Goal: Information Seeking & Learning: Check status

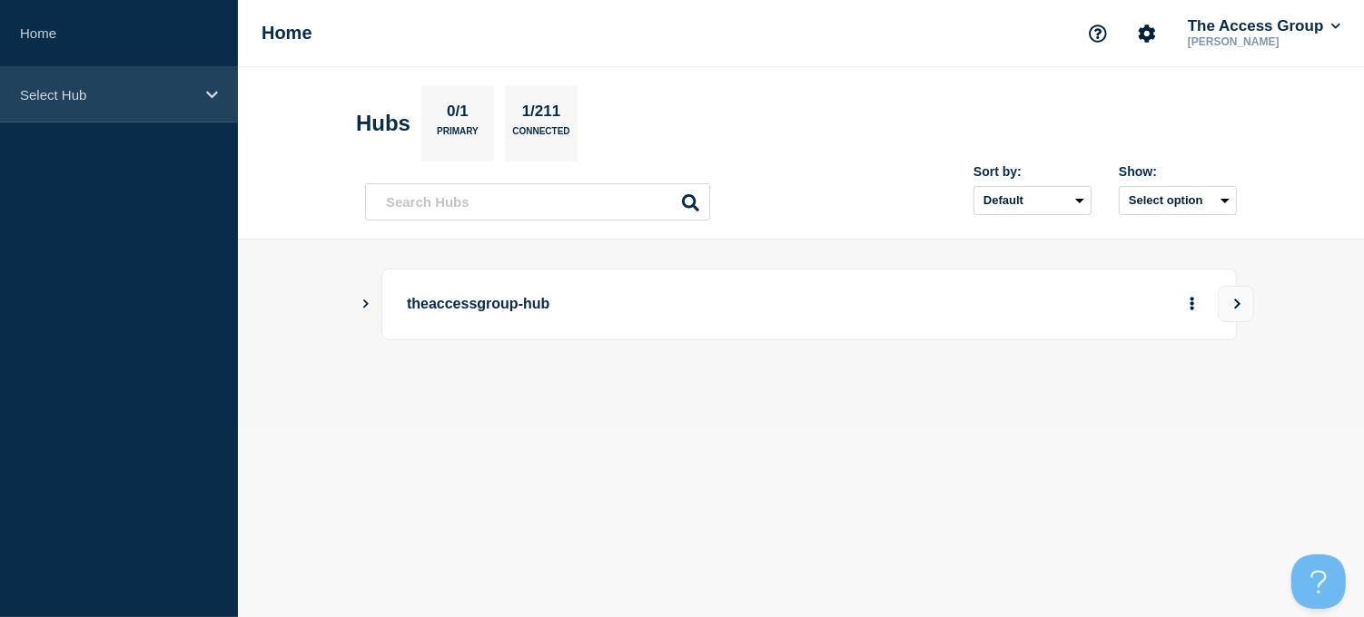
click at [211, 102] on div "Select Hub" at bounding box center [119, 94] width 238 height 55
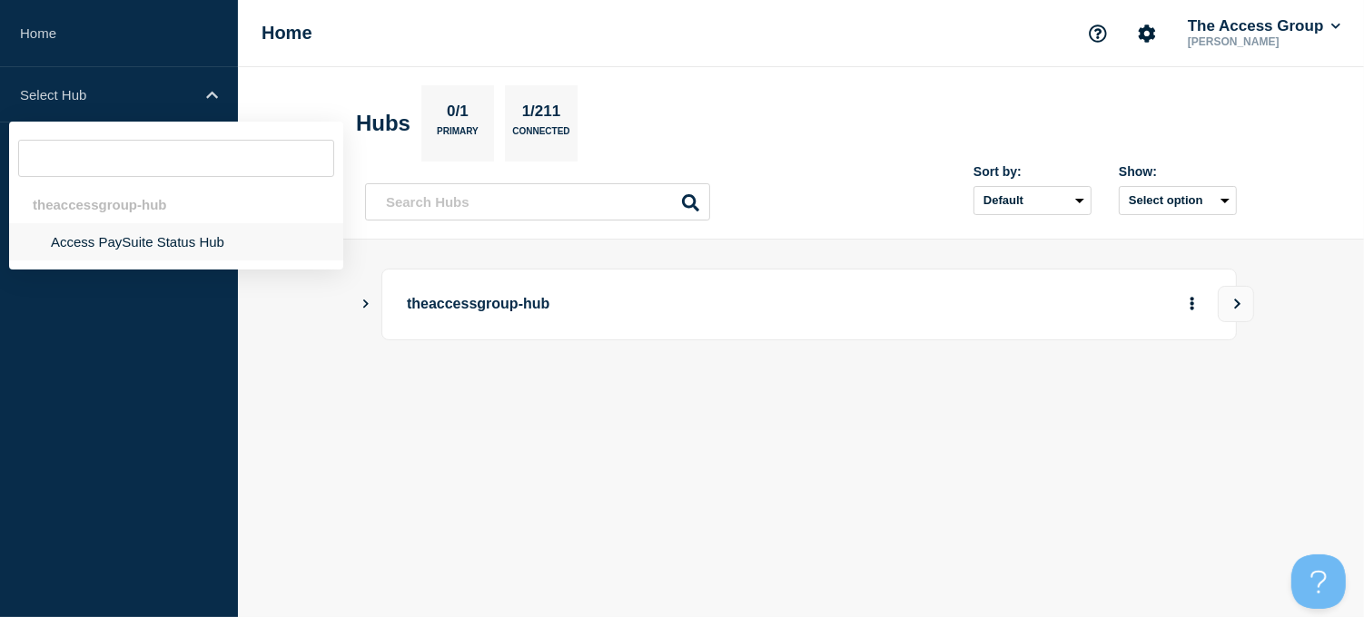
click at [157, 239] on li "Access PaySuite Status Hub" at bounding box center [176, 241] width 334 height 37
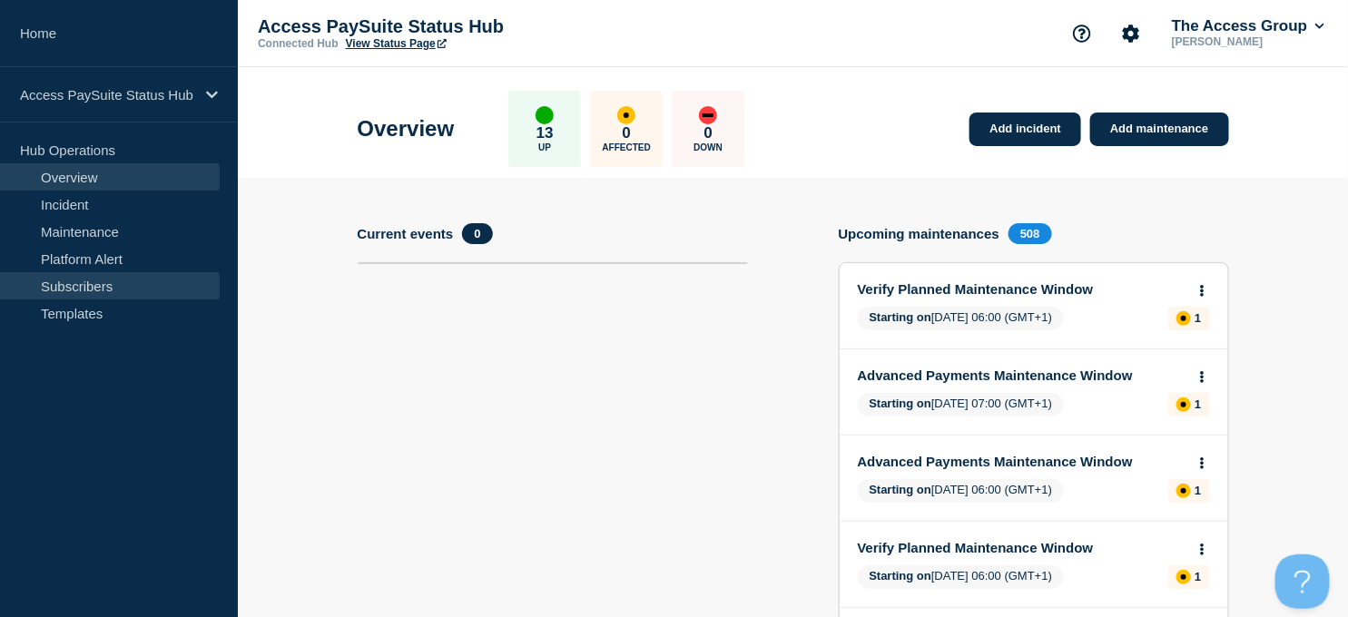
click at [83, 283] on link "Subscribers" at bounding box center [110, 285] width 220 height 27
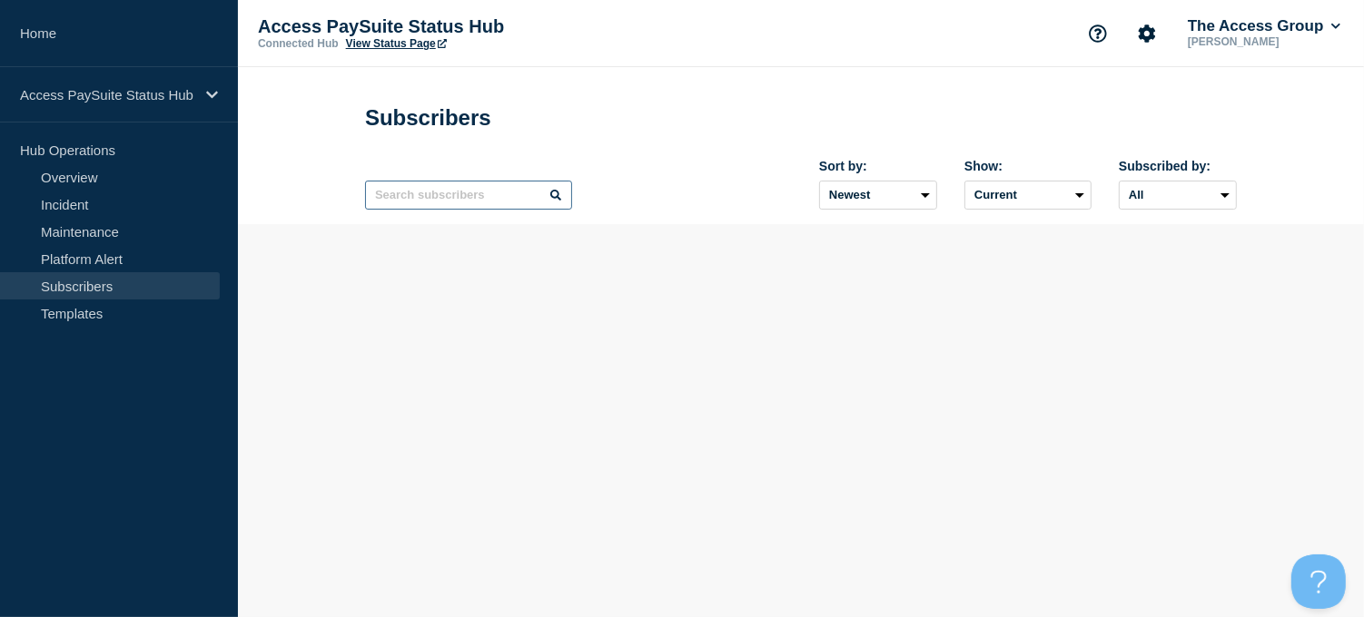
click at [439, 209] on input "text" at bounding box center [468, 195] width 207 height 29
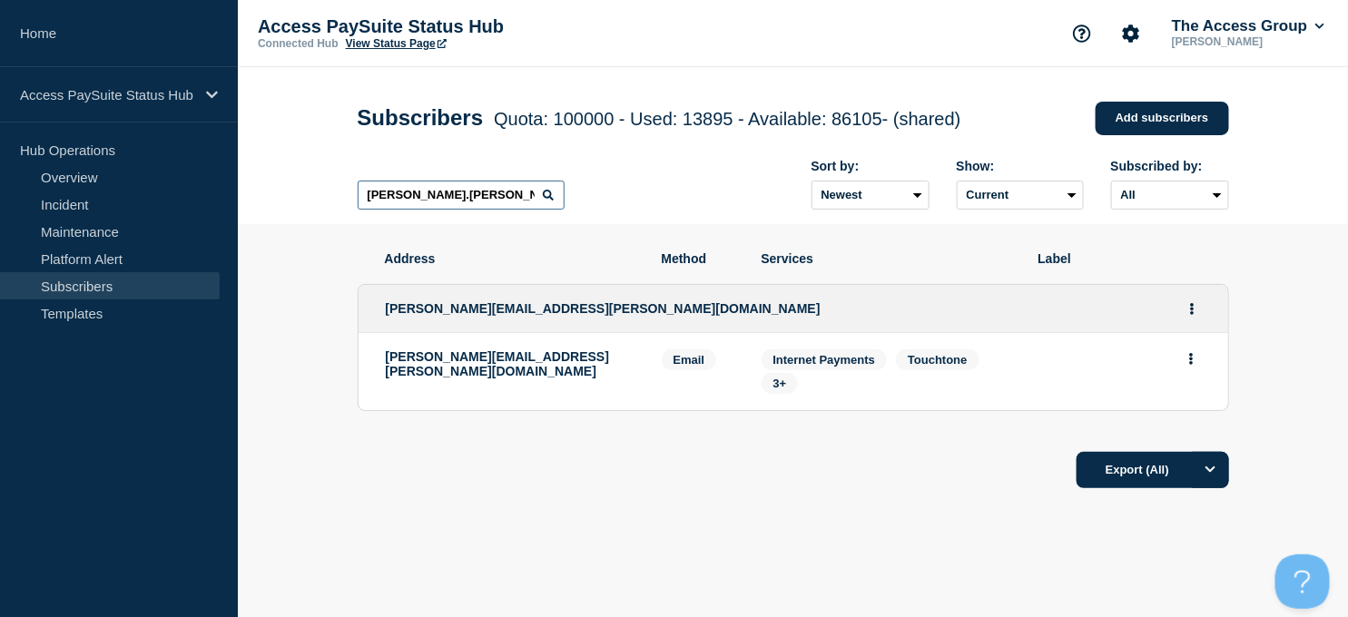
type input "[PERSON_NAME].[PERSON_NAME]@"
click at [625, 189] on div "[PERSON_NAME].[PERSON_NAME]@ Sort by: Newest Oldest Show: Current Deleted Recen…" at bounding box center [794, 184] width 872 height 79
drag, startPoint x: 509, startPoint y: 200, endPoint x: 350, endPoint y: 198, distance: 158.9
click at [350, 198] on div "Subscribers Quota: 100000 - Used: 13895 - Available: 86105 - (shared) Quota Use…" at bounding box center [793, 145] width 912 height 157
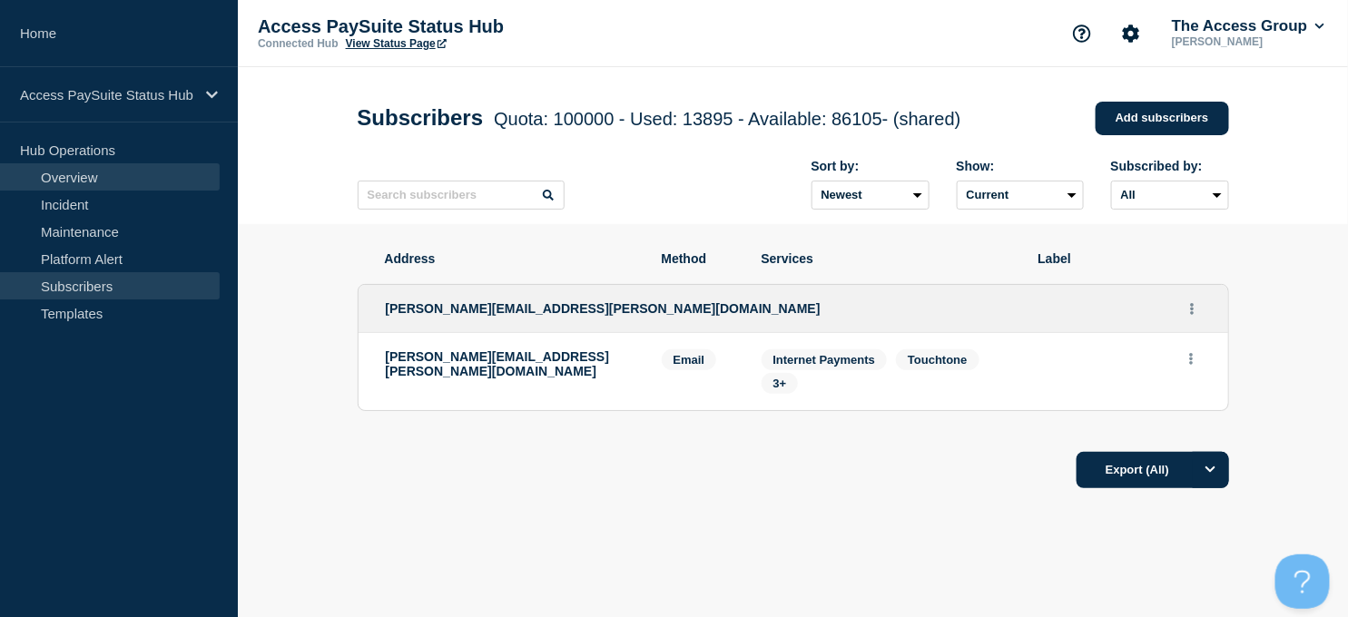
click at [91, 173] on link "Overview" at bounding box center [110, 176] width 220 height 27
